Goal: Use online tool/utility: Use online tool/utility

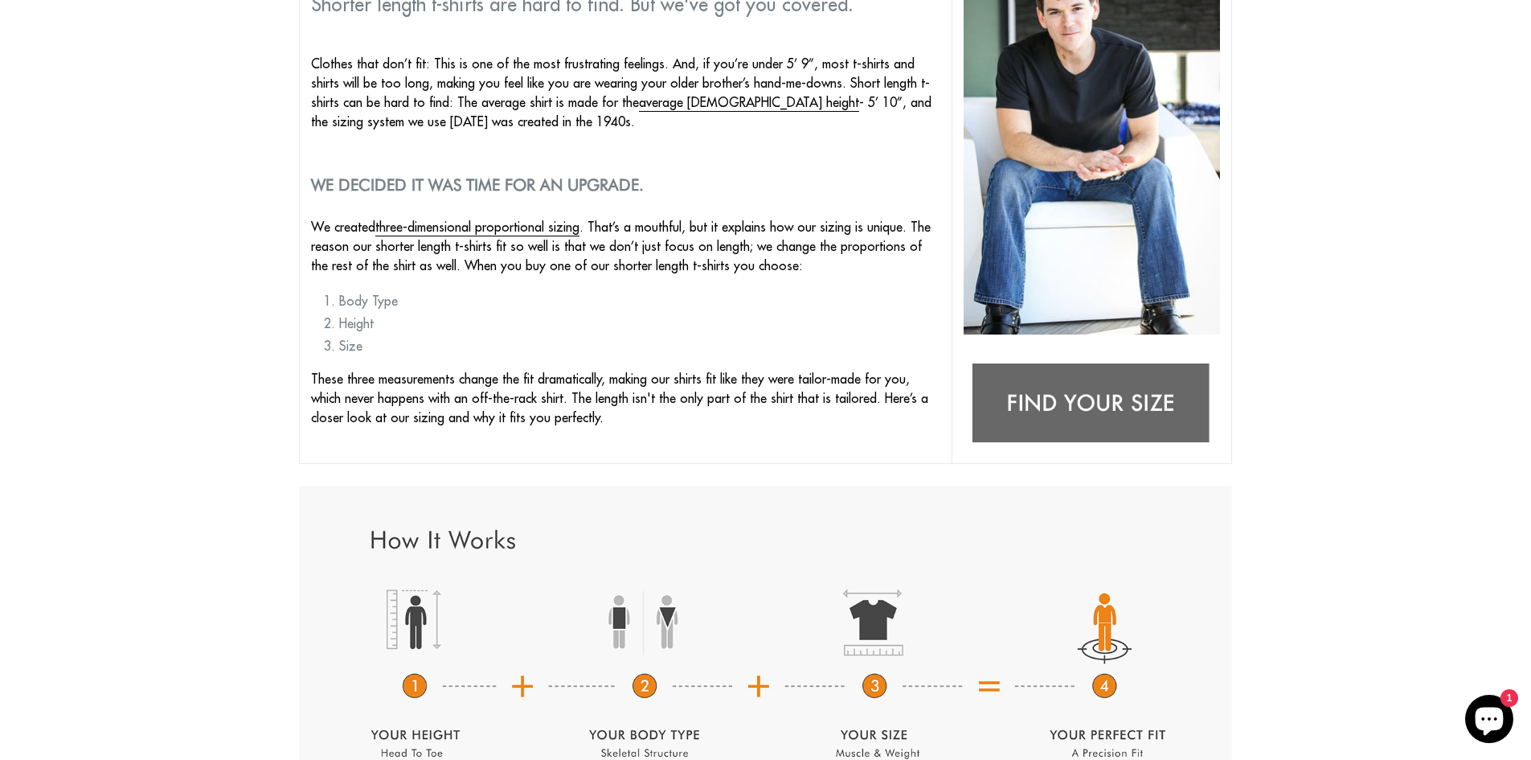
scroll to position [241, 0]
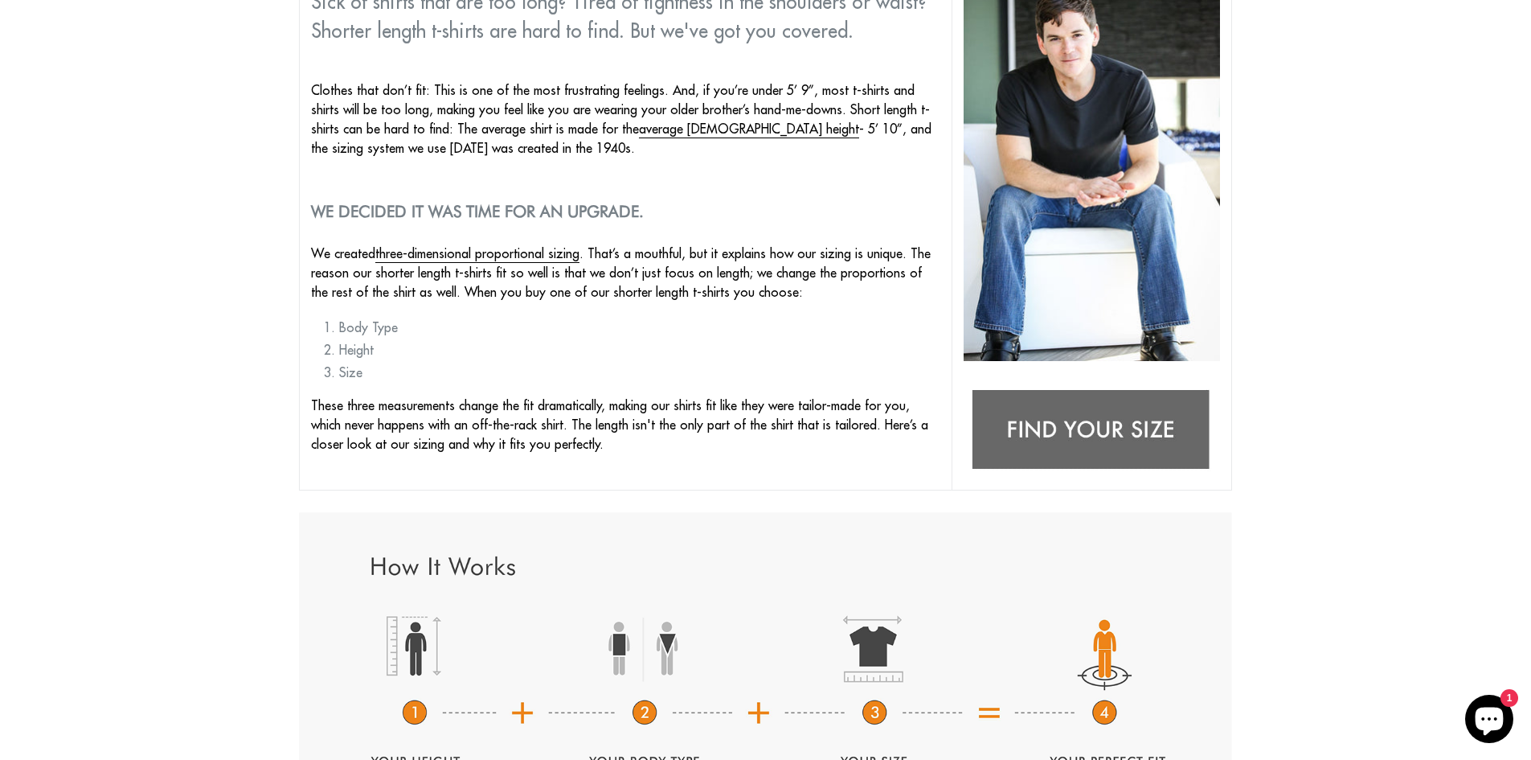
click at [1141, 429] on img at bounding box center [1092, 430] width 256 height 101
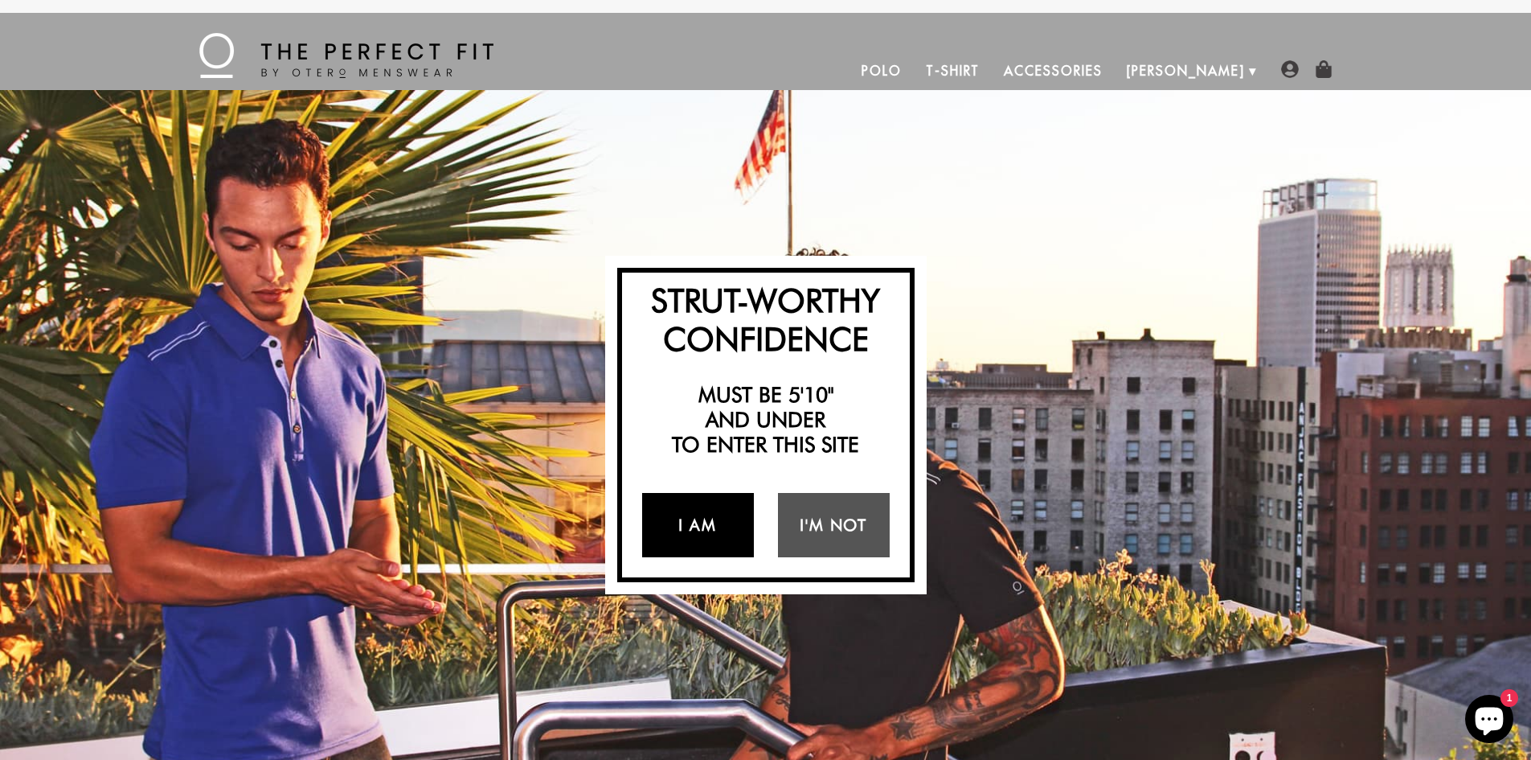
click at [729, 539] on link "I Am" at bounding box center [698, 525] width 112 height 64
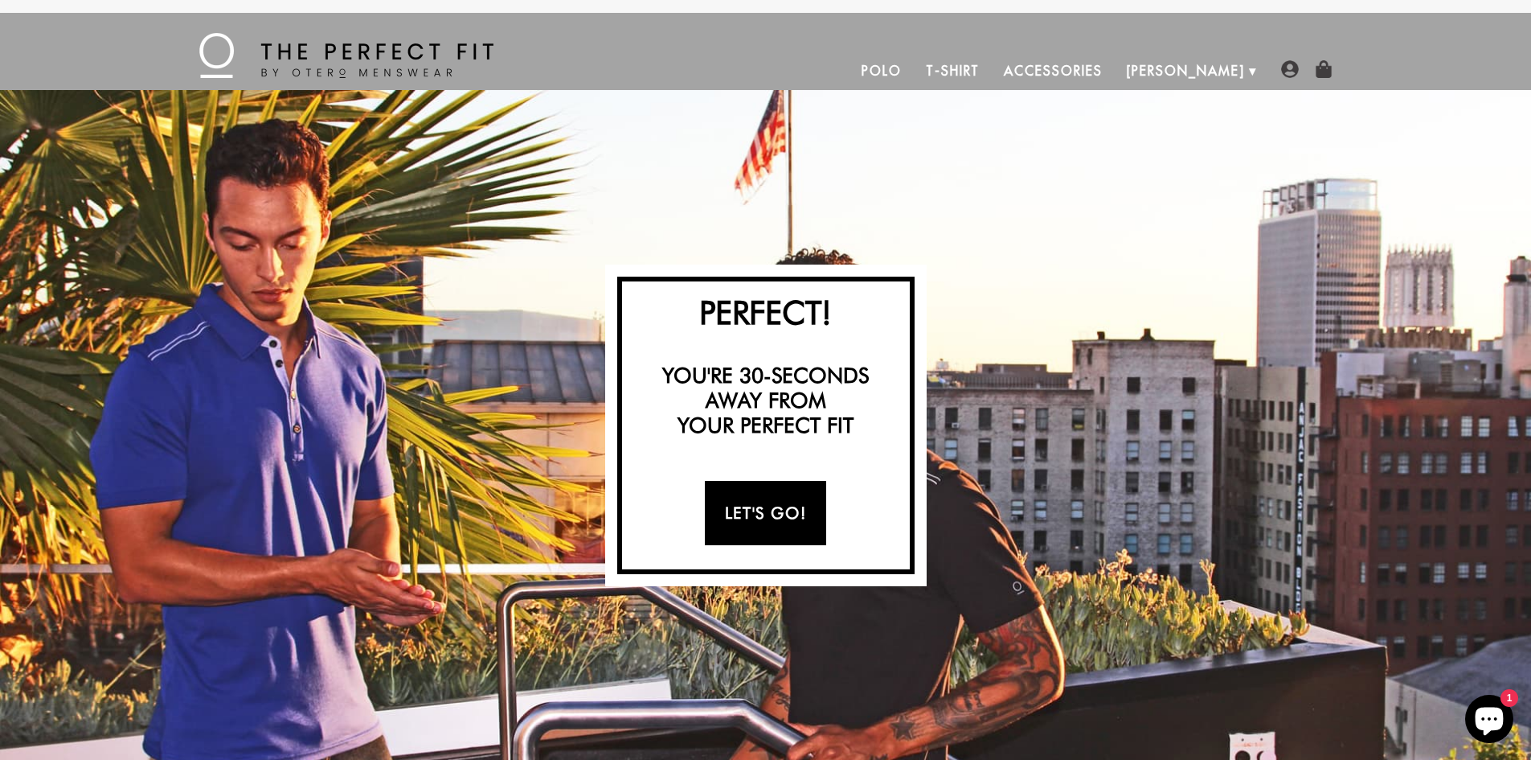
click at [726, 516] on link "Let's Go!" at bounding box center [765, 513] width 121 height 64
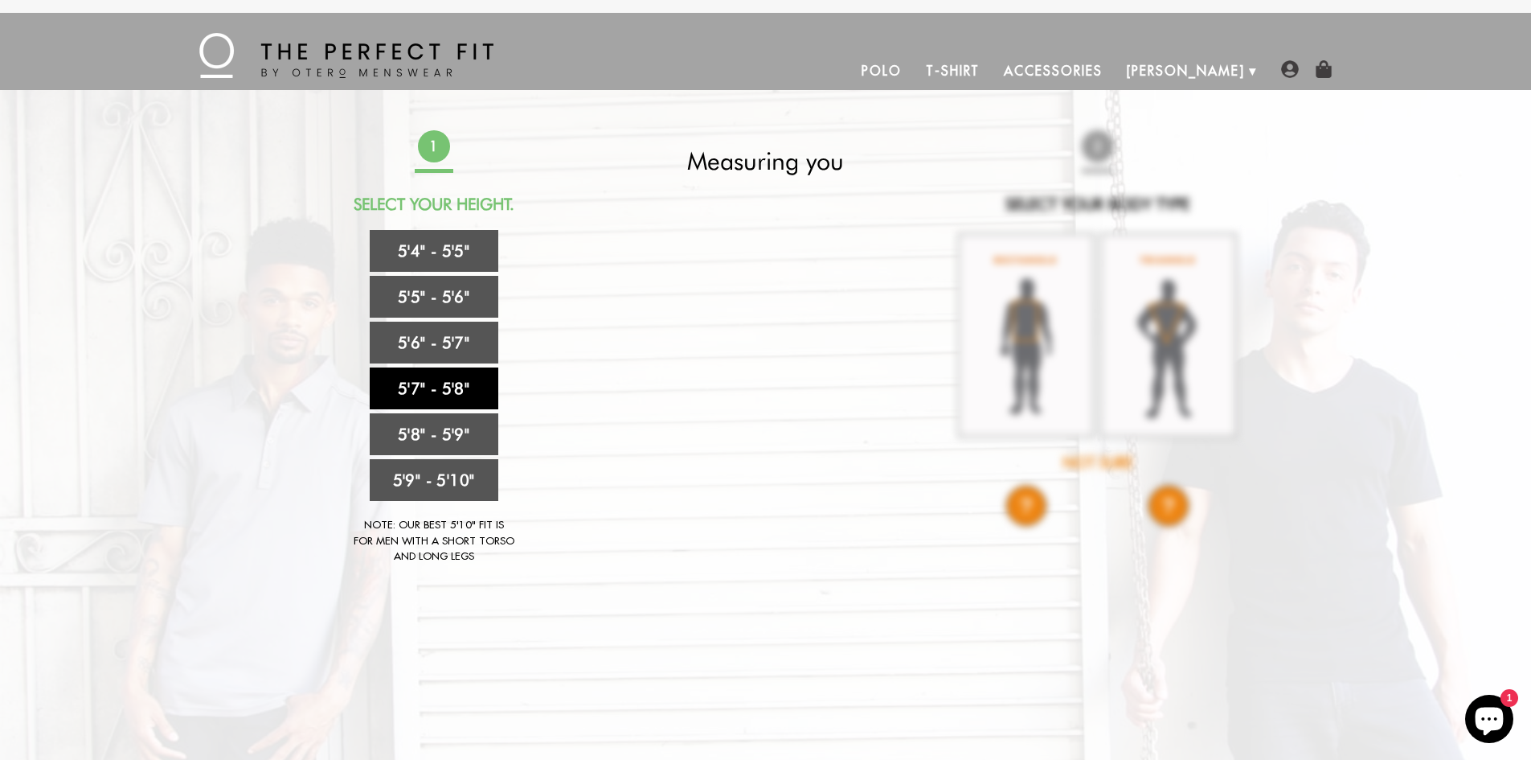
click at [437, 391] on link "5'7" - 5'8"" at bounding box center [434, 388] width 129 height 42
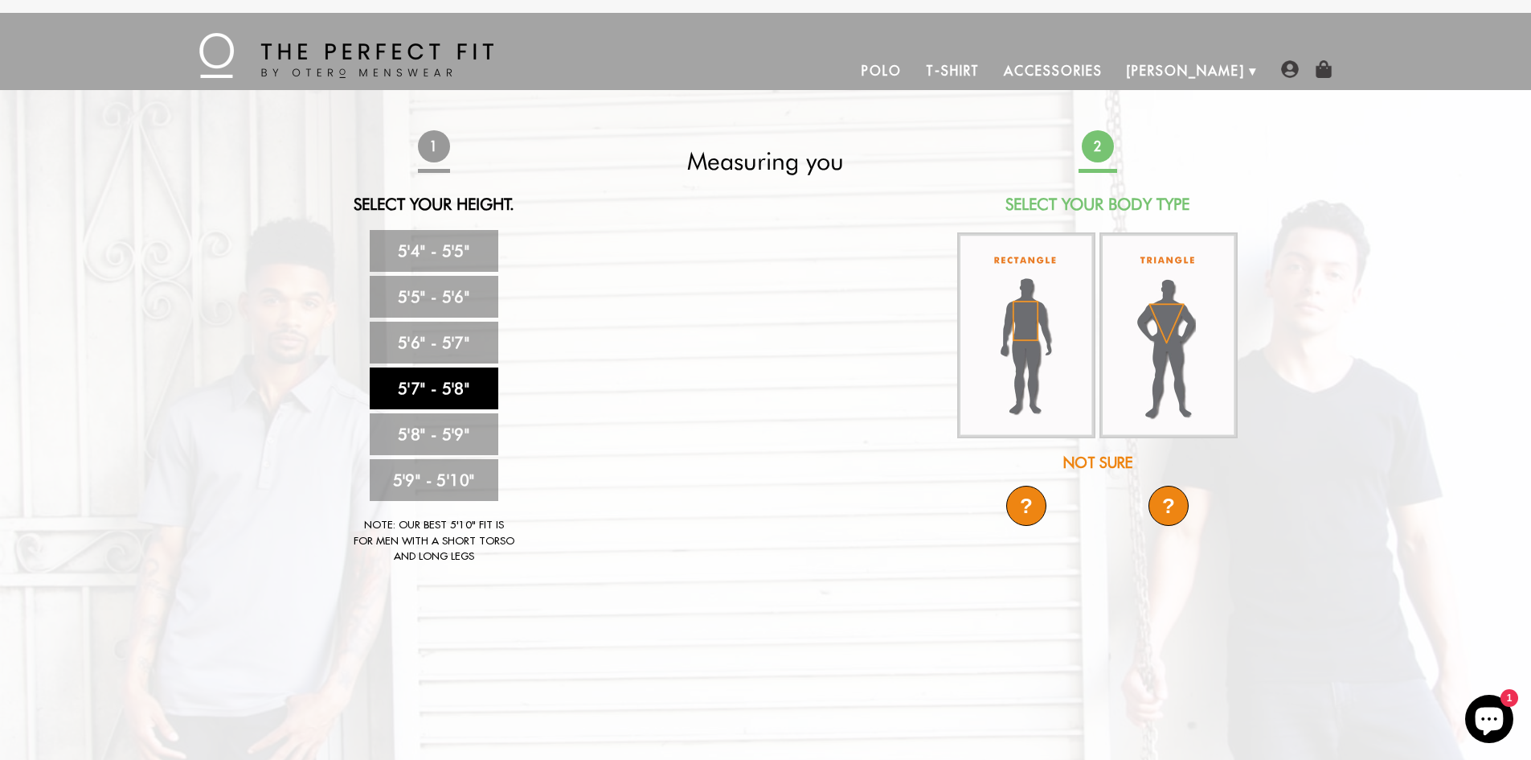
click at [1116, 458] on div "Not Sure" at bounding box center [1098, 463] width 285 height 22
click at [1166, 511] on div "?" at bounding box center [1169, 506] width 40 height 40
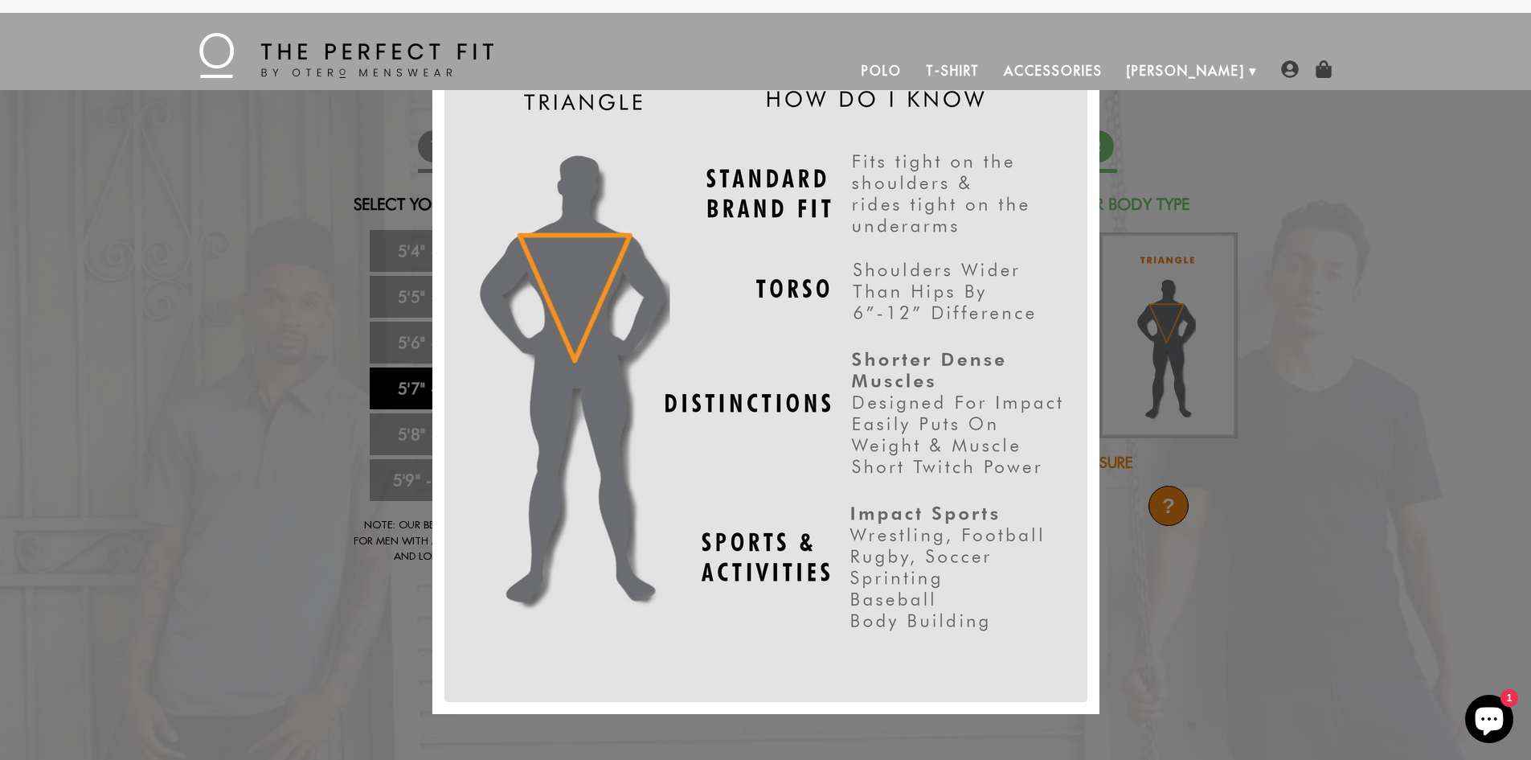
click at [1170, 574] on div "X" at bounding box center [765, 380] width 1531 height 760
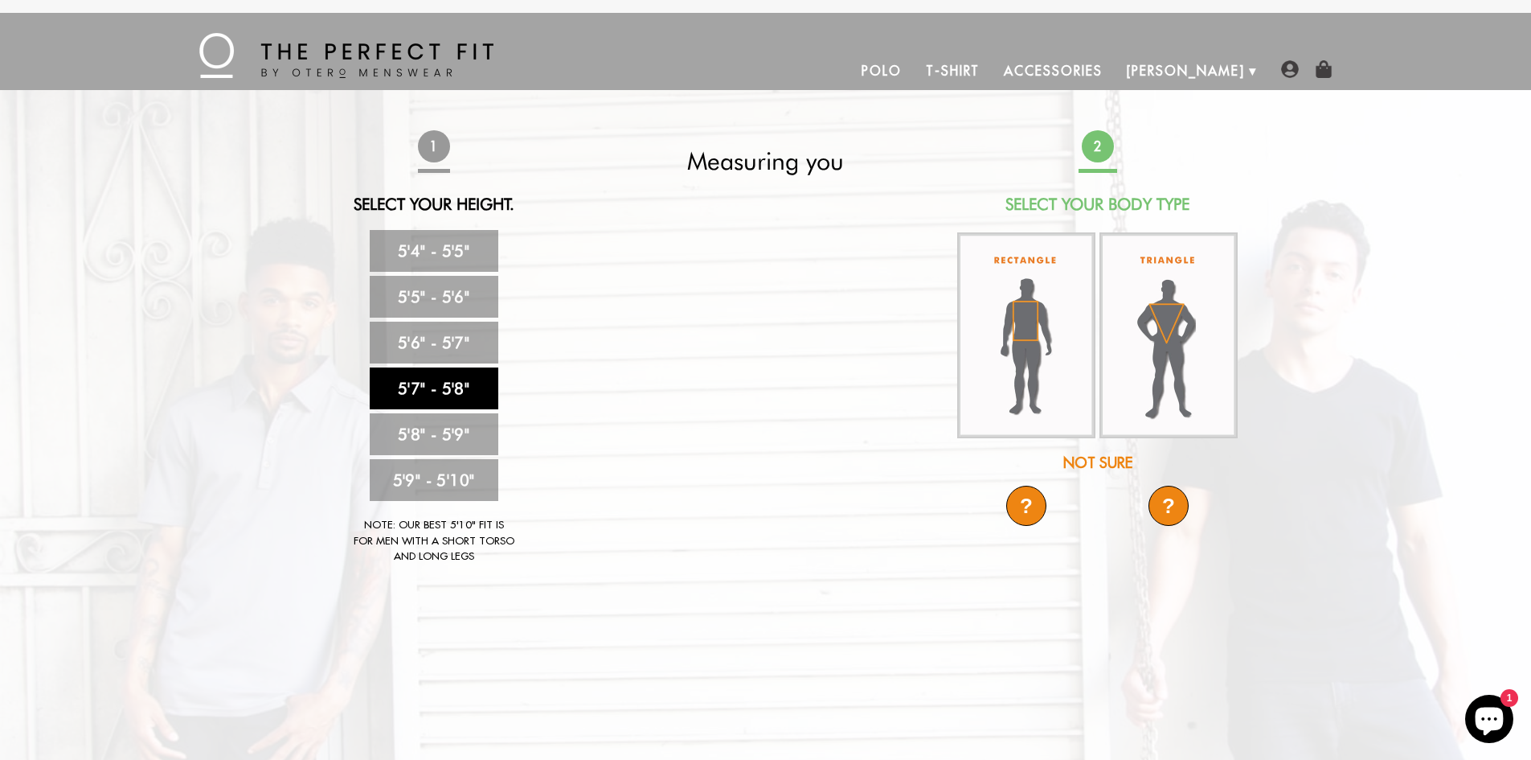
click at [1026, 506] on div "?" at bounding box center [1026, 506] width 40 height 40
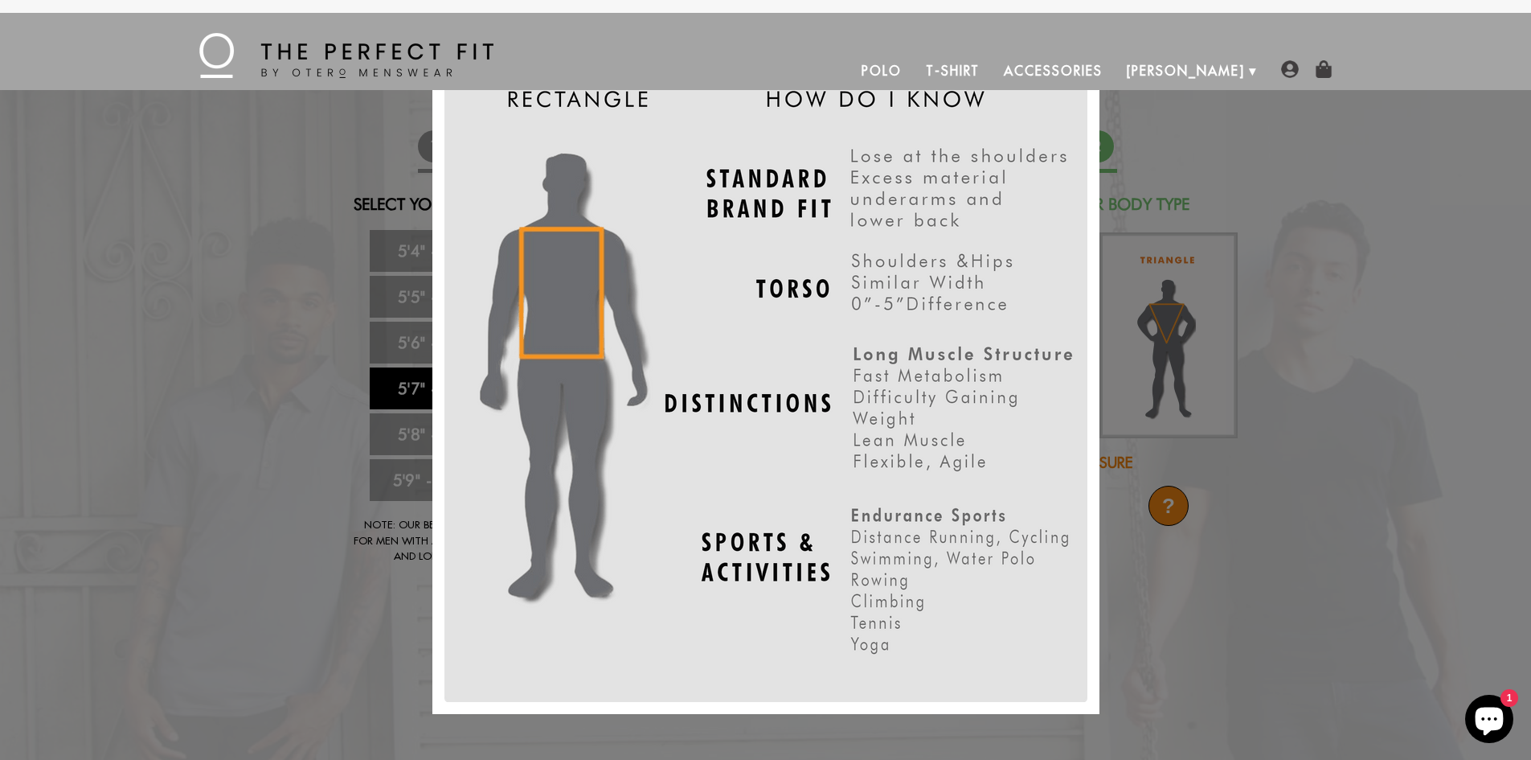
click at [1332, 454] on div "X" at bounding box center [765, 380] width 1531 height 760
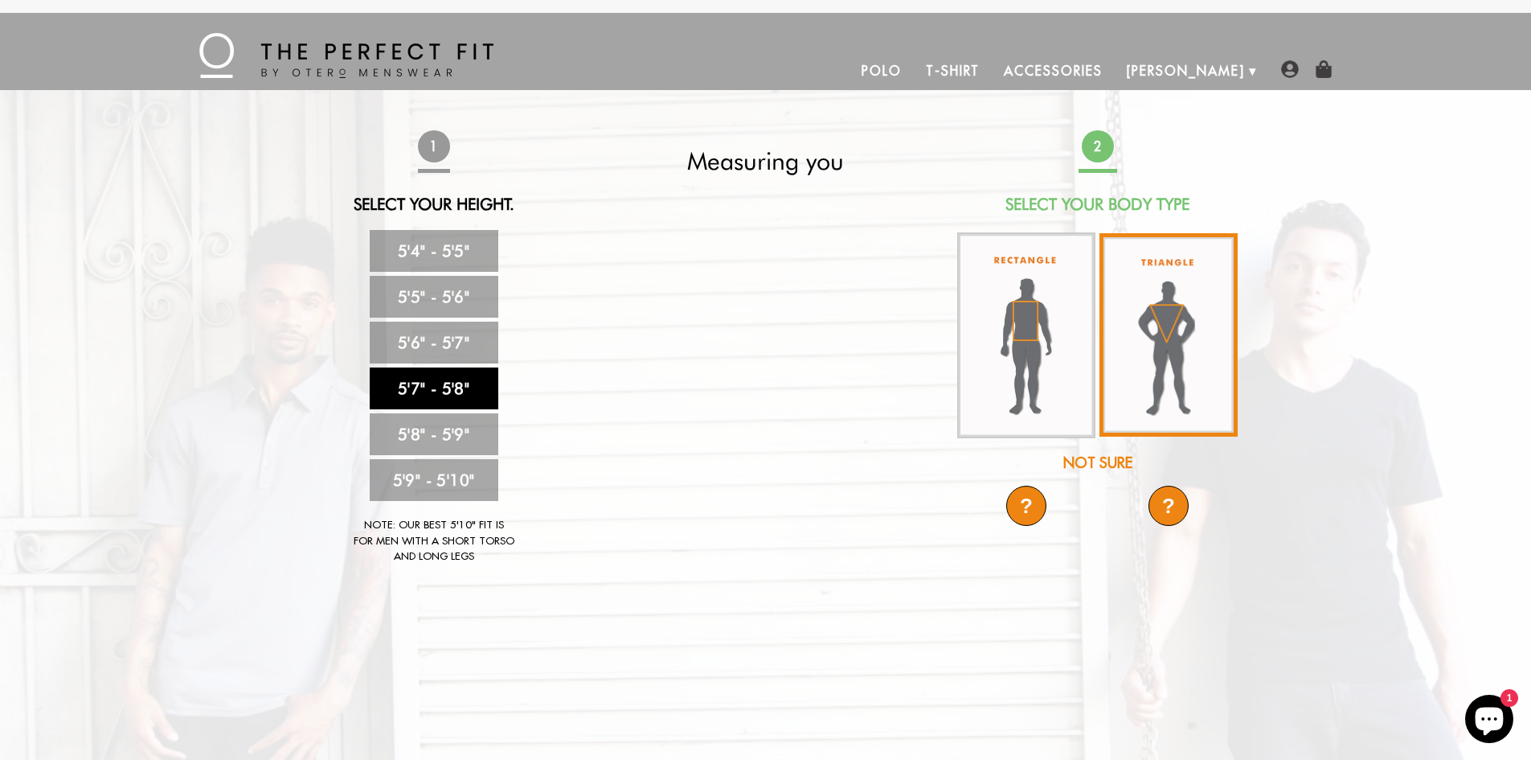
click at [1129, 322] on img at bounding box center [1169, 334] width 138 height 203
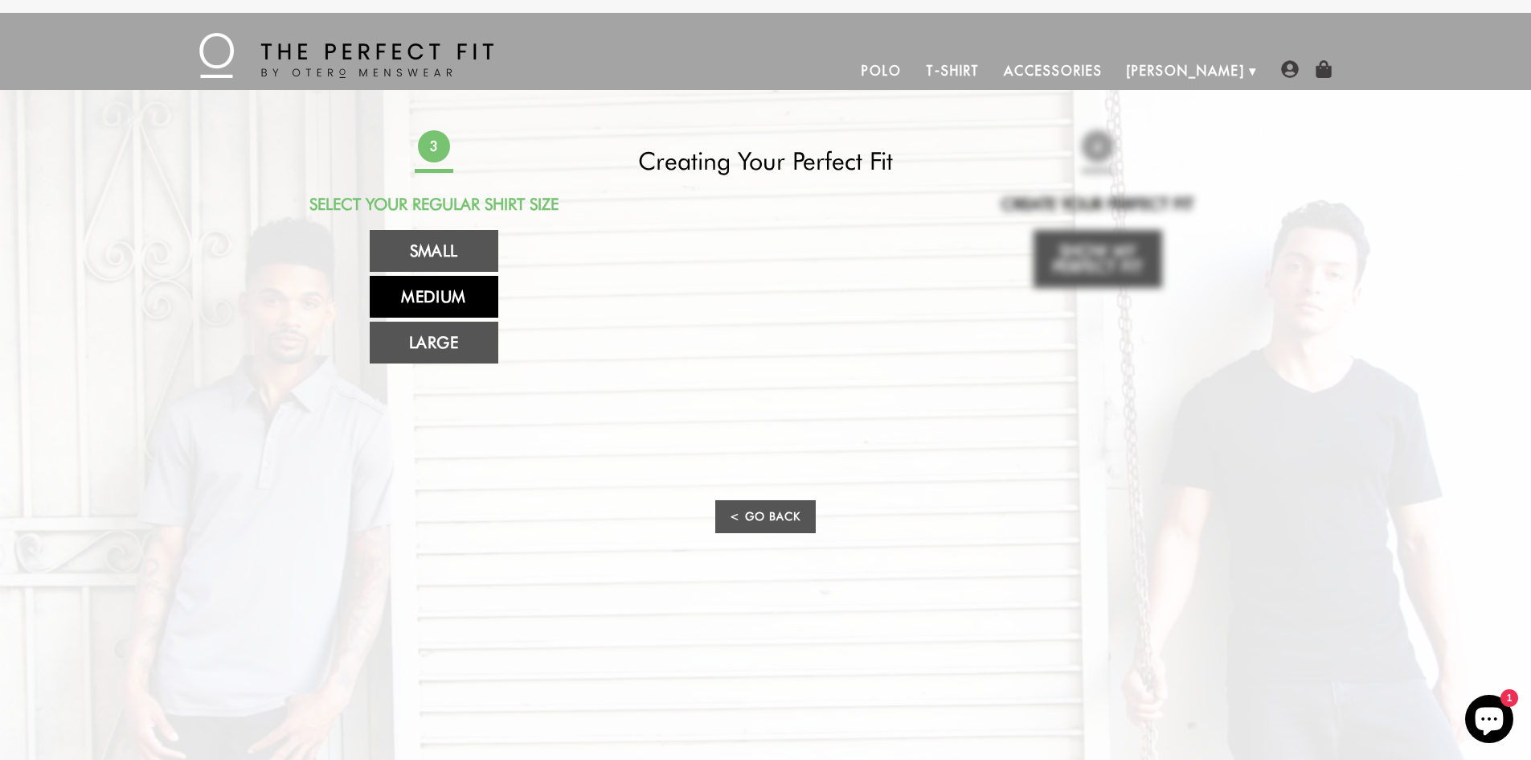
click at [428, 297] on link "Medium" at bounding box center [434, 297] width 129 height 42
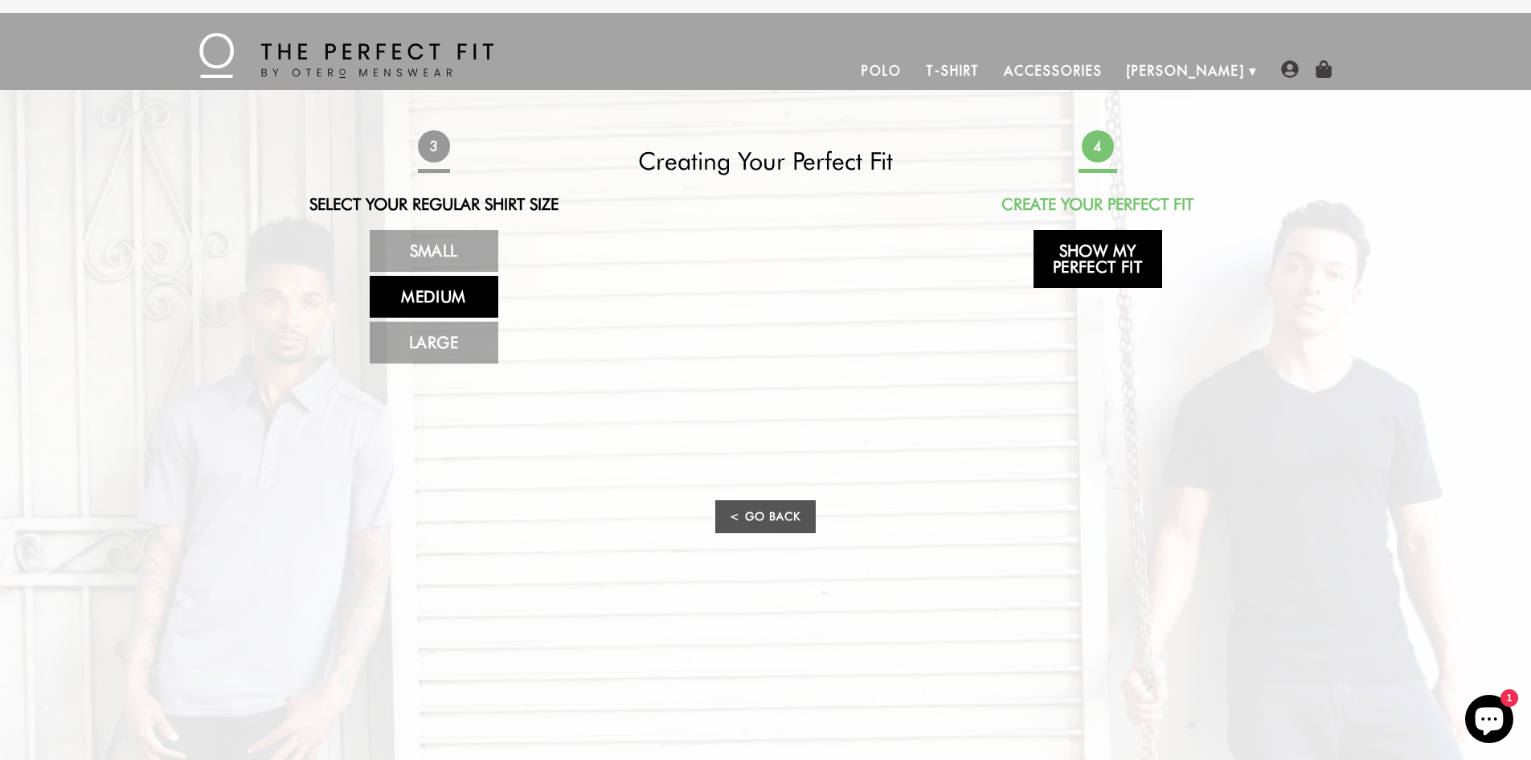
click at [1087, 251] on link "Show My Perfect Fit" at bounding box center [1098, 259] width 129 height 58
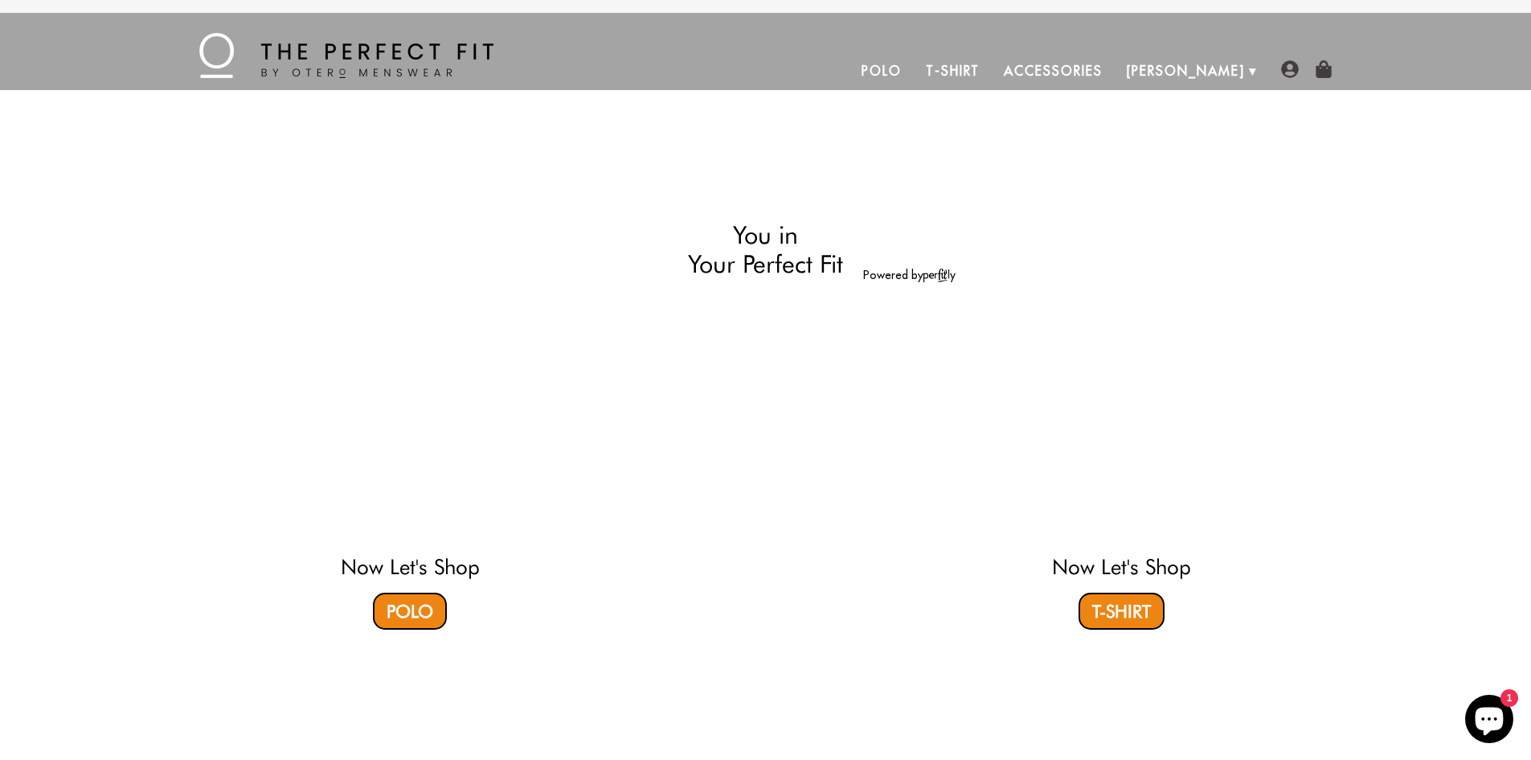
select select "57-58"
select select "triangle"
select select "M"
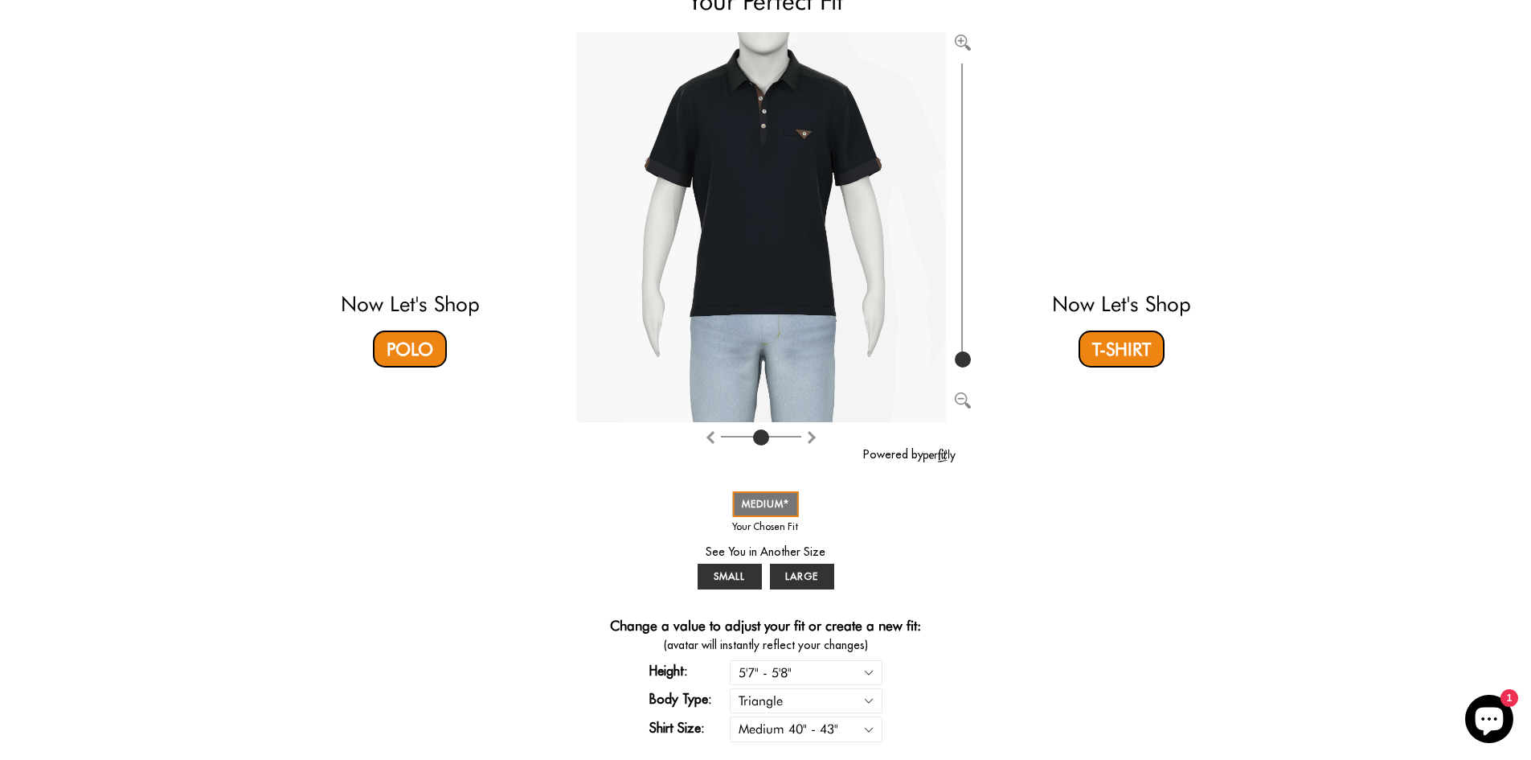
scroll to position [17, 0]
